Goal: Information Seeking & Learning: Learn about a topic

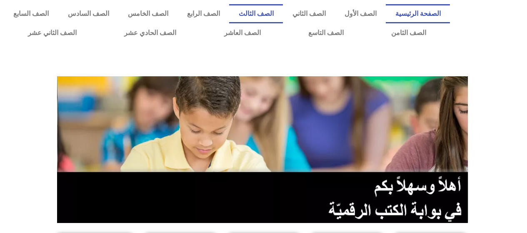
click at [265, 13] on link "الصف الثالث" at bounding box center [256, 13] width 54 height 19
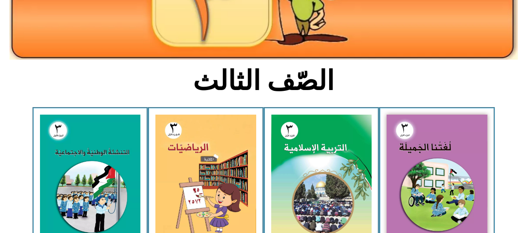
scroll to position [152, 0]
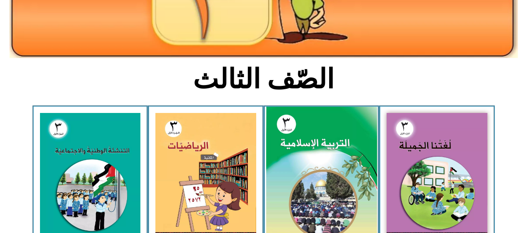
click at [300, 175] on img at bounding box center [321, 176] width 111 height 138
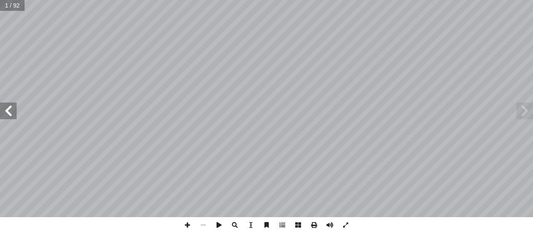
click at [9, 112] on span at bounding box center [8, 110] width 17 height 17
click at [6, 111] on span at bounding box center [8, 110] width 17 height 17
click at [10, 109] on span at bounding box center [8, 110] width 17 height 17
click at [522, 110] on span at bounding box center [524, 110] width 17 height 17
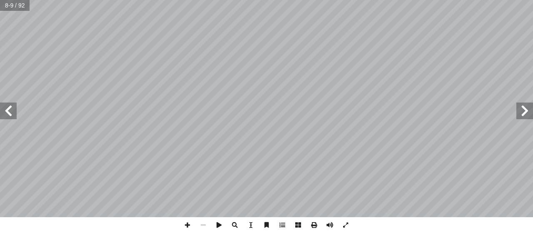
click at [526, 110] on span at bounding box center [524, 110] width 17 height 17
click at [10, 109] on span at bounding box center [8, 110] width 17 height 17
